Goal: Task Accomplishment & Management: Manage account settings

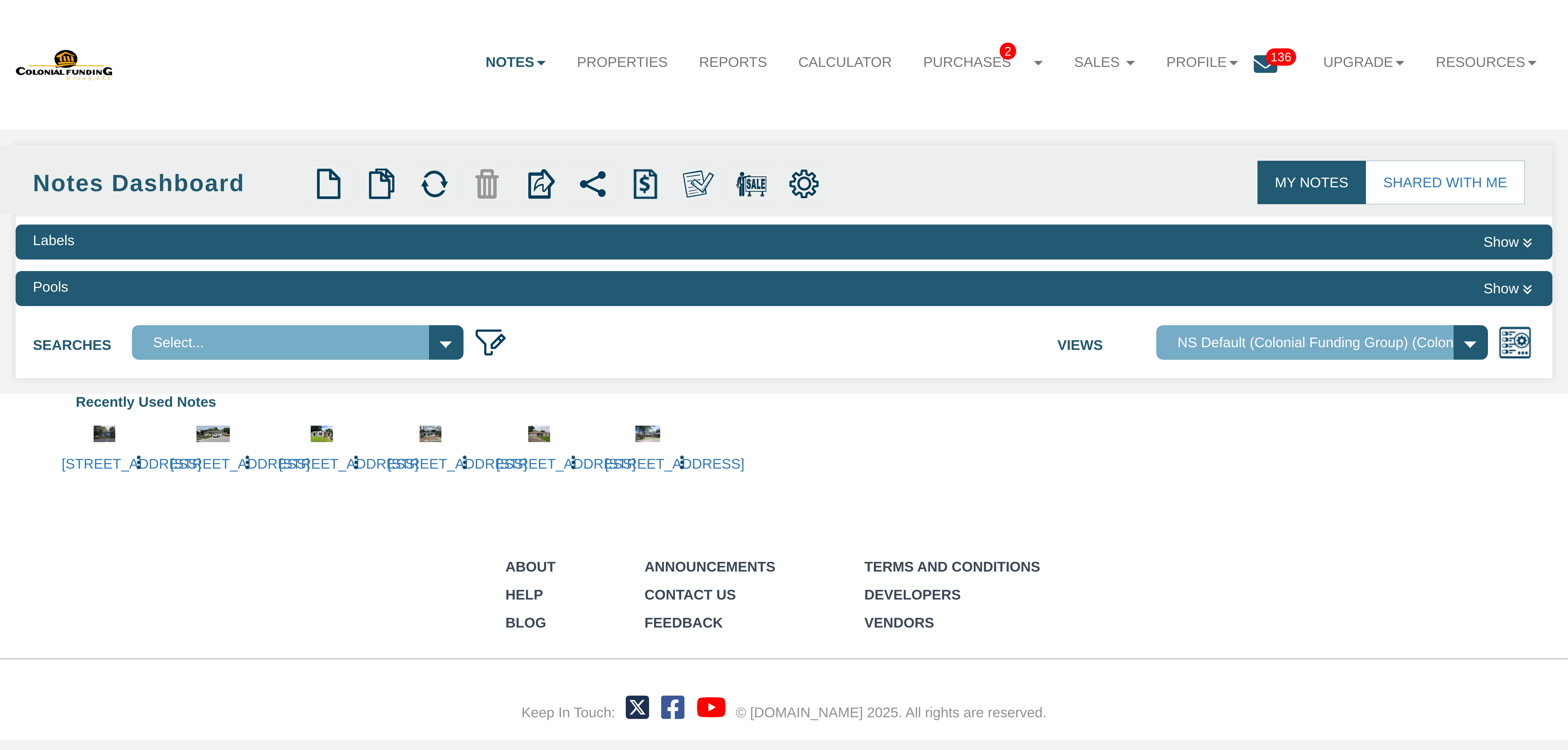
scroll to position [284, 0]
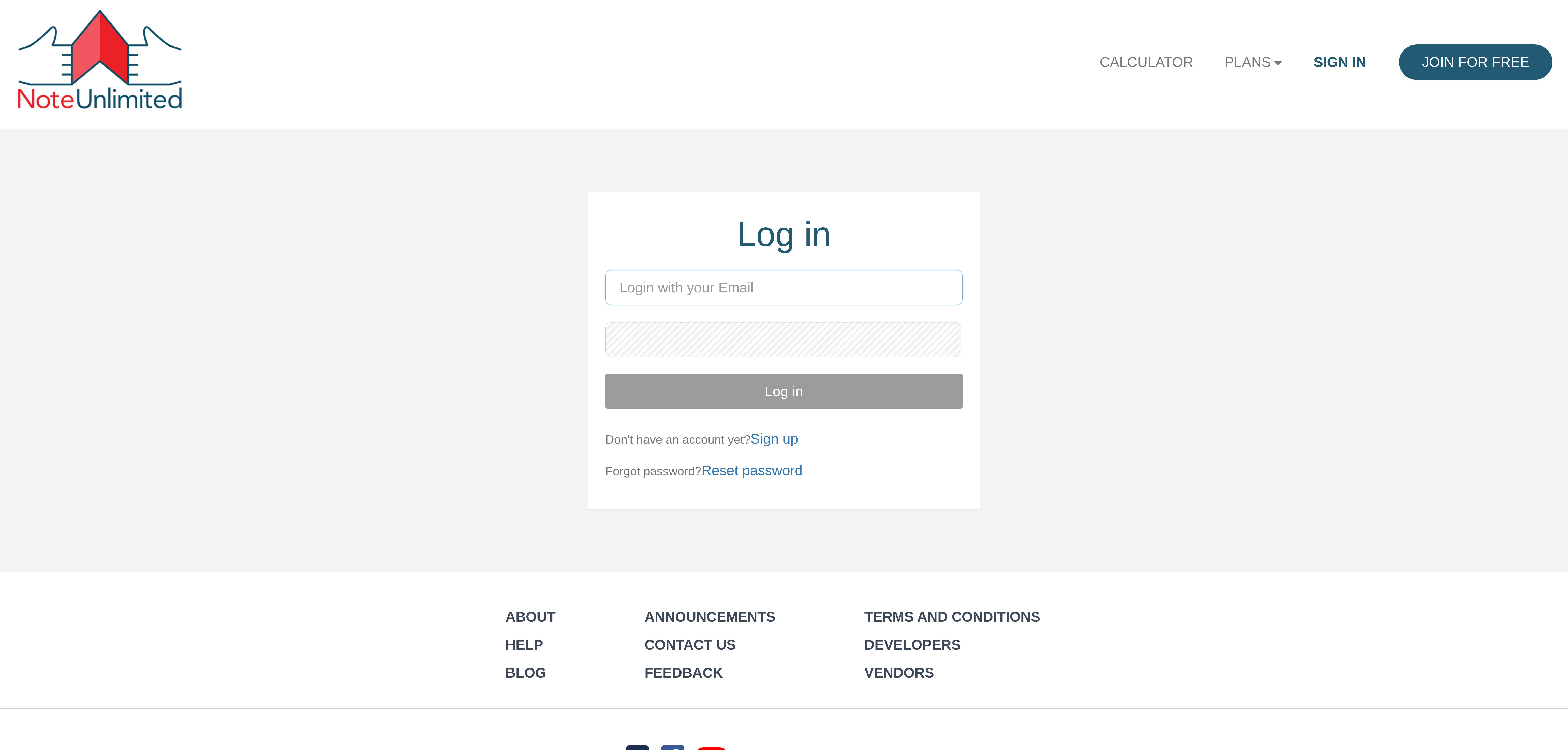
type input "fastoptionsllc@gmail.com"
click at [721, 272] on input "fastoptionsllc@gmail.com" at bounding box center [784, 287] width 357 height 35
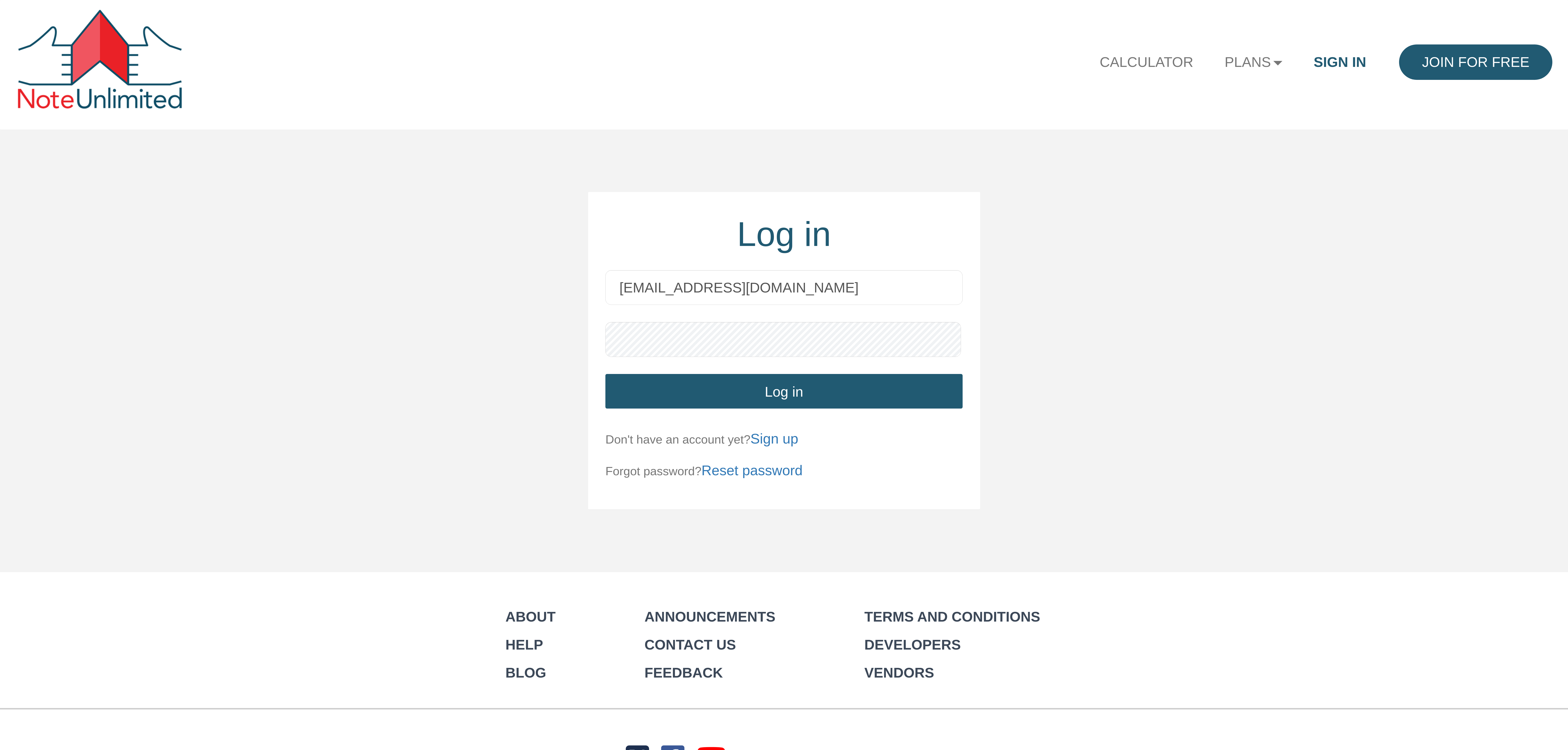
click at [635, 272] on button "Log in" at bounding box center [784, 391] width 357 height 35
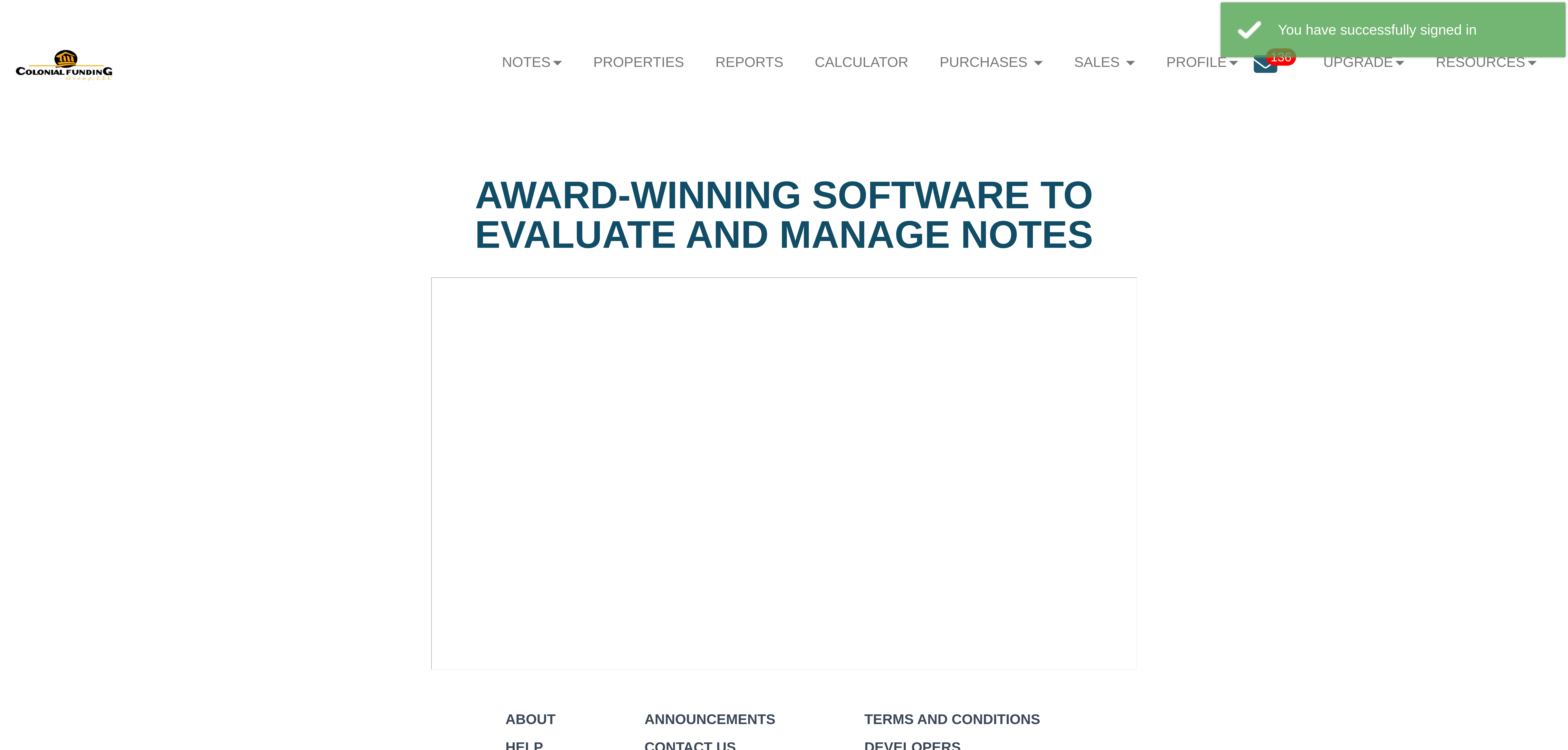
select select "string:Introduction to new features"
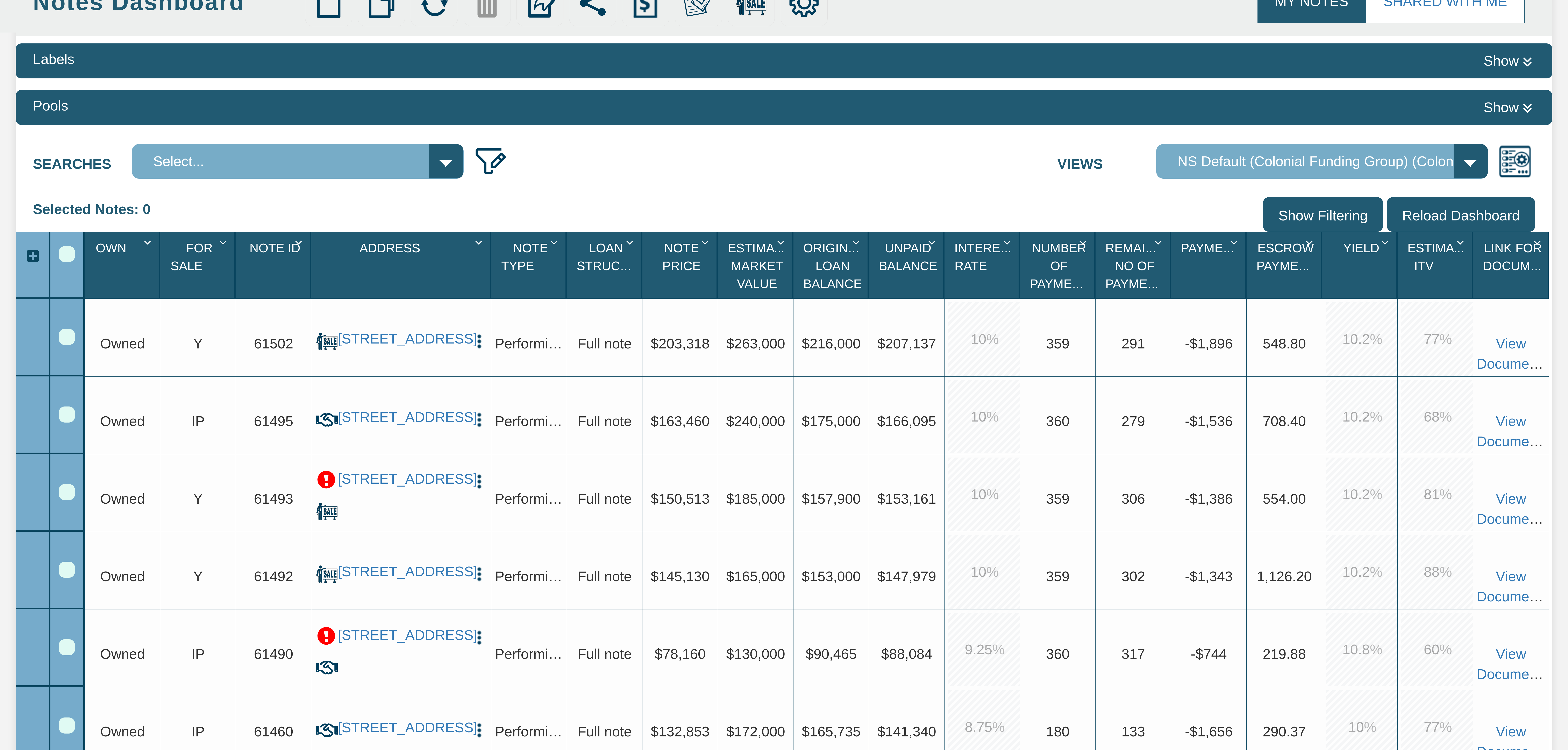
scroll to position [184, 0]
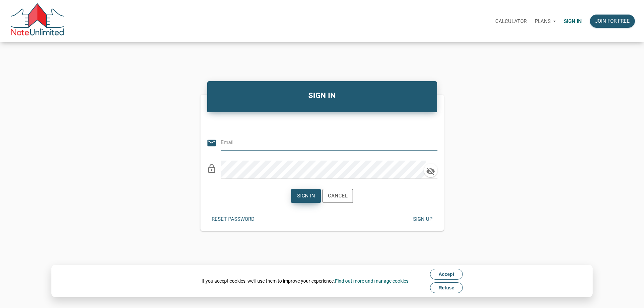
type input "[EMAIL_ADDRESS][DOMAIN_NAME]"
drag, startPoint x: 305, startPoint y: 201, endPoint x: 301, endPoint y: 198, distance: 4.8
click at [304, 200] on div "Sign in" at bounding box center [306, 196] width 18 height 8
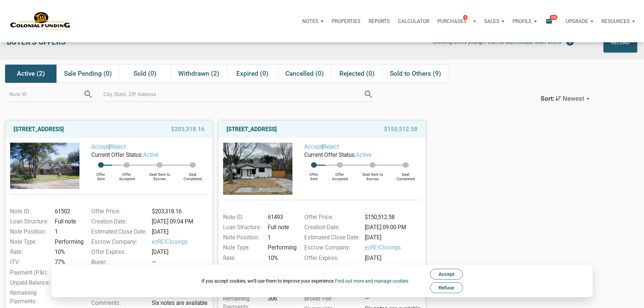
scroll to position [22, 0]
click at [206, 76] on span "Withdrawn (2)" at bounding box center [198, 73] width 41 height 8
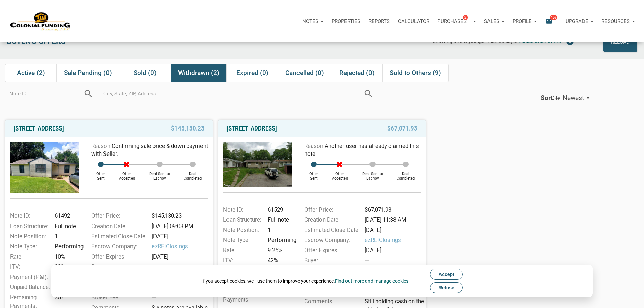
click at [454, 287] on span "Refuse" at bounding box center [446, 287] width 16 height 5
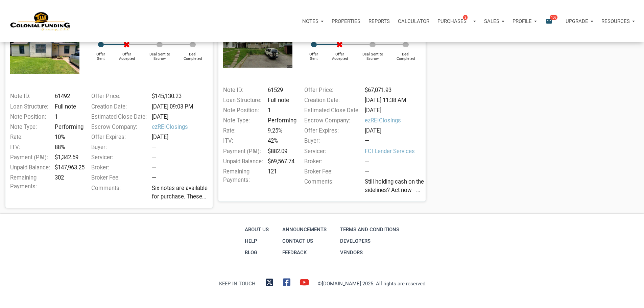
scroll to position [0, 0]
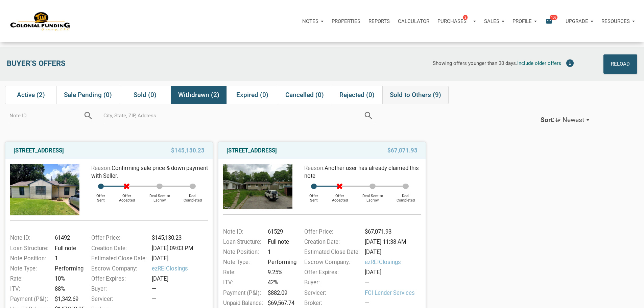
click at [431, 97] on span "Sold to Others (9)" at bounding box center [415, 95] width 51 height 8
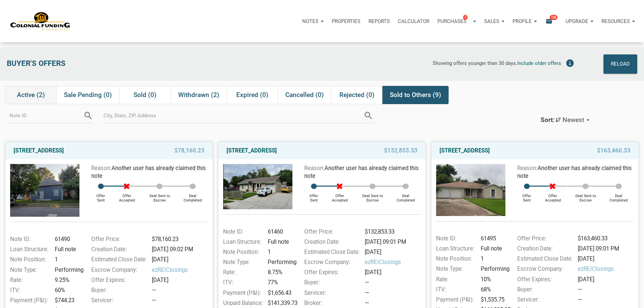
click at [35, 93] on span "Active (2)" at bounding box center [31, 95] width 28 height 8
